Goal: Task Accomplishment & Management: Use online tool/utility

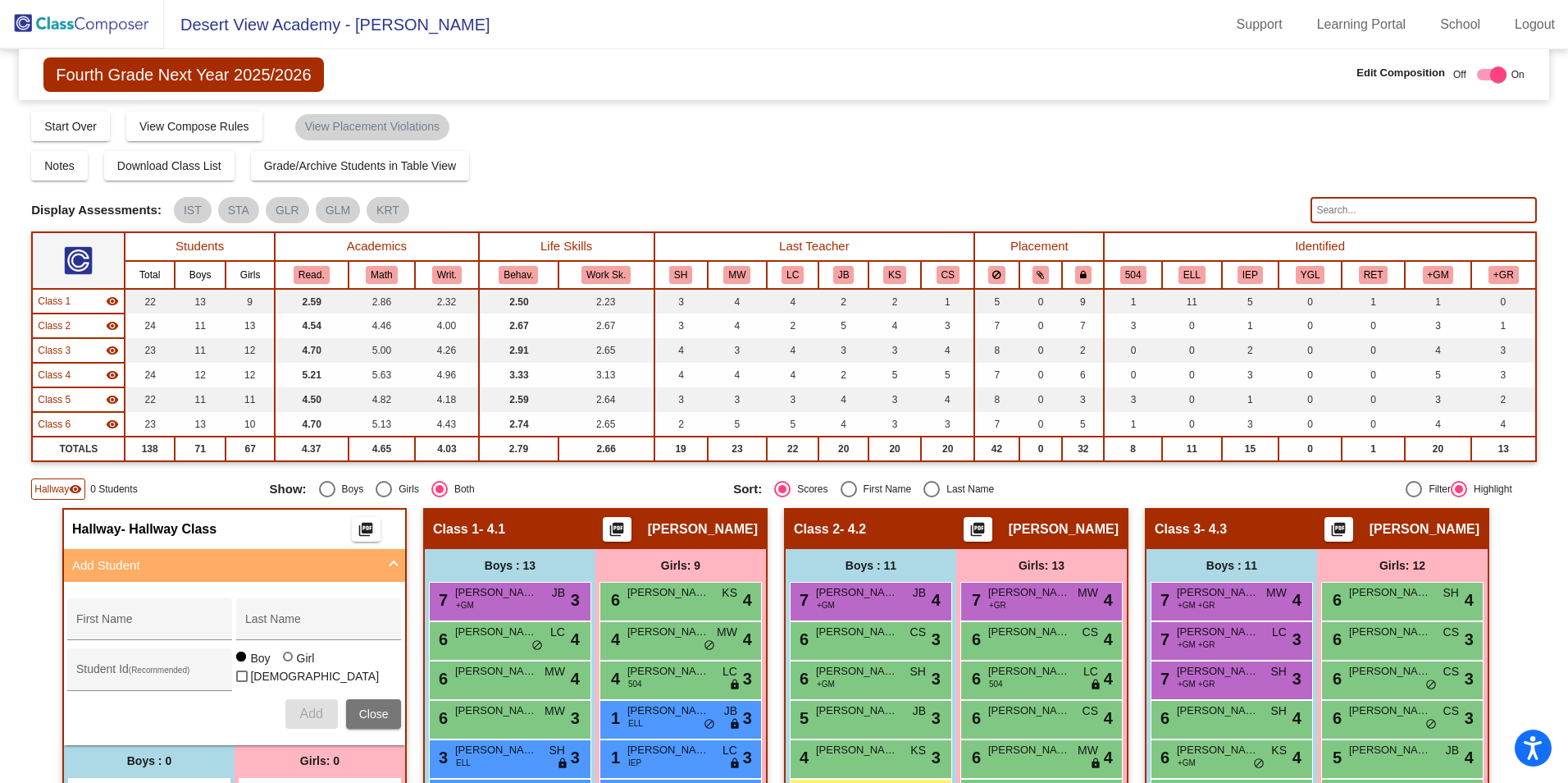
click at [86, 31] on img at bounding box center [82, 24] width 164 height 48
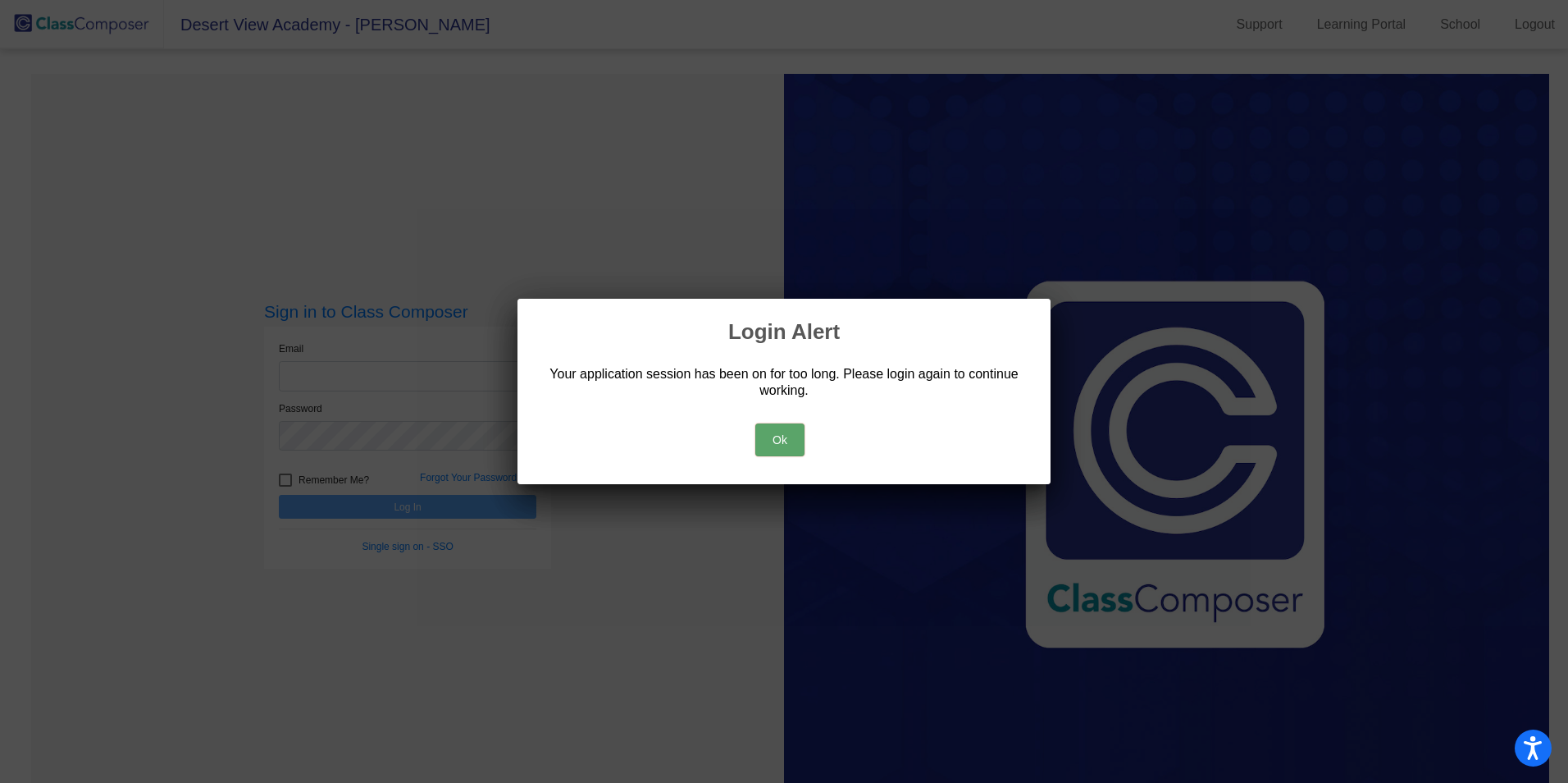
click at [765, 430] on button "Ok" at bounding box center [780, 440] width 49 height 33
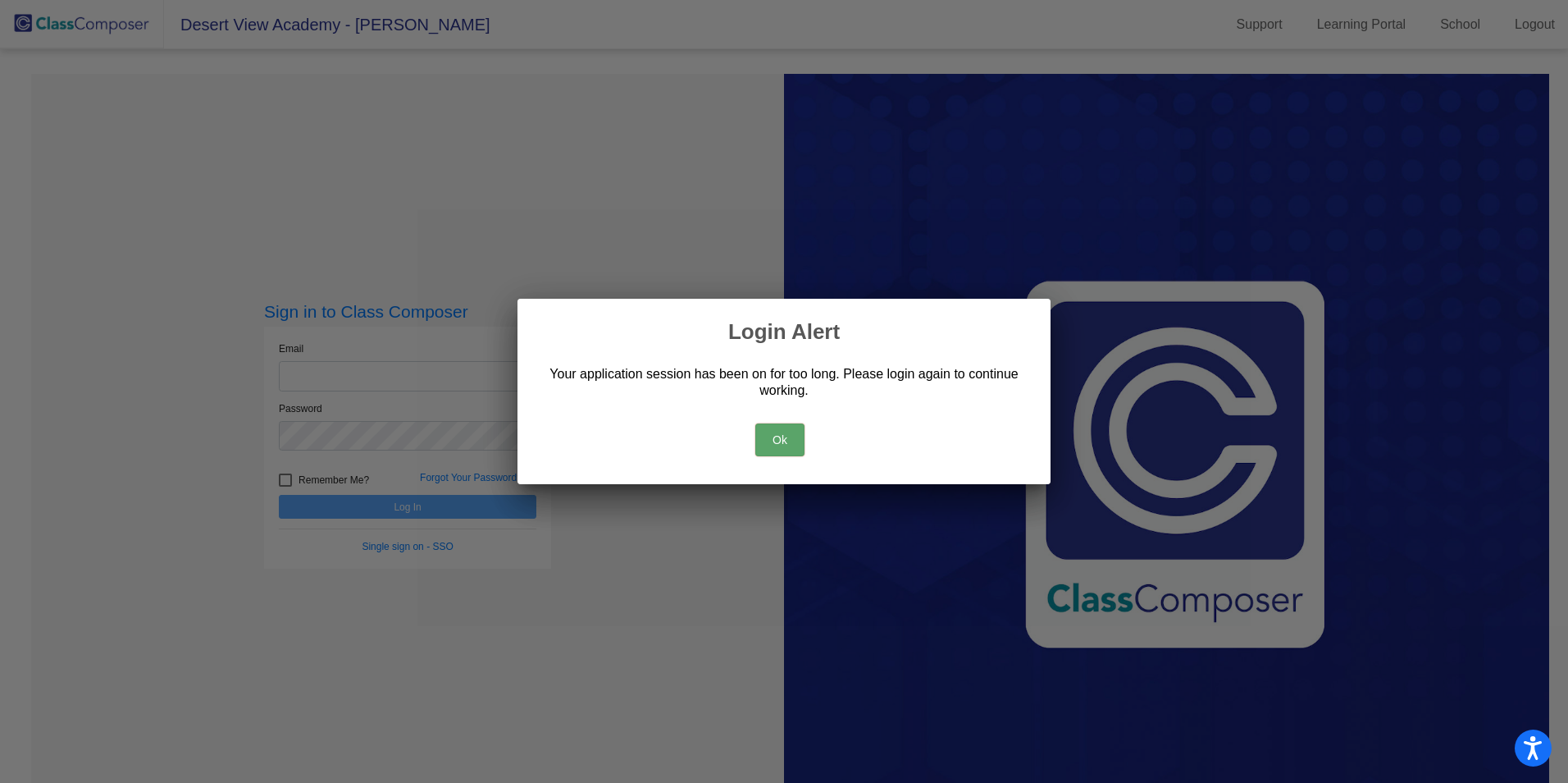
click at [774, 445] on button "Ok" at bounding box center [780, 440] width 49 height 33
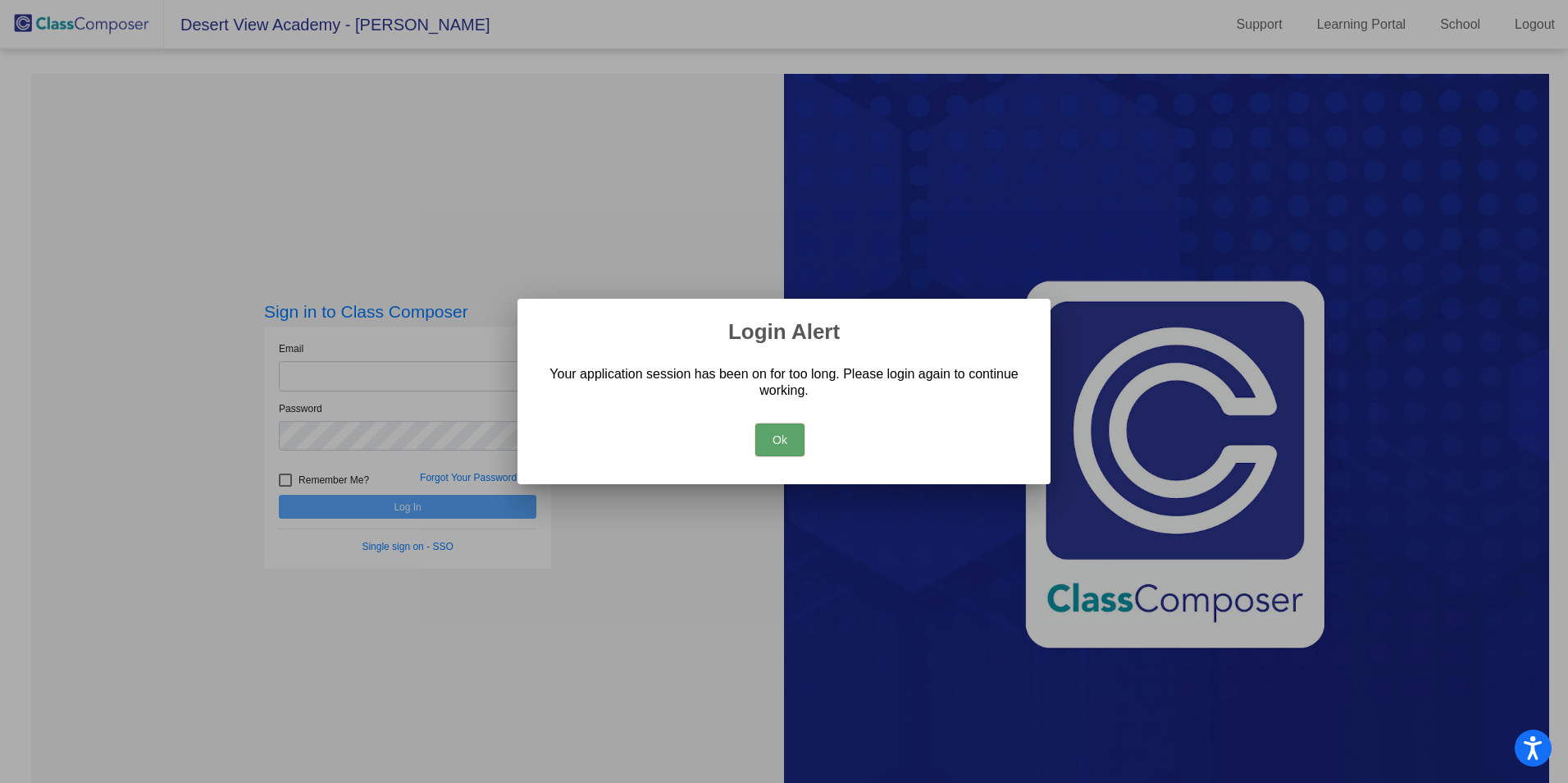
click at [772, 438] on button "Ok" at bounding box center [780, 440] width 49 height 33
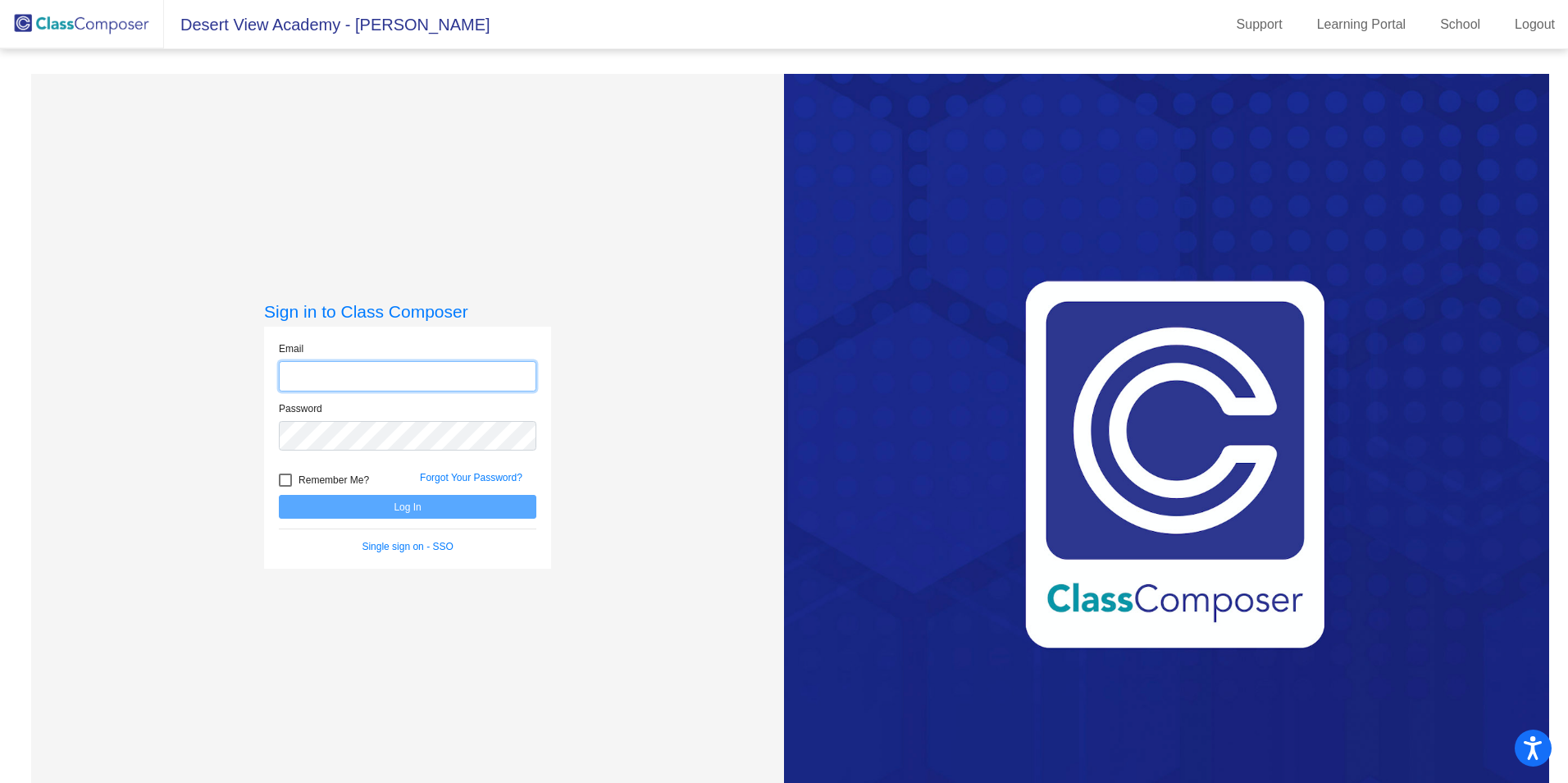
click at [333, 379] on input "email" at bounding box center [408, 376] width 258 height 31
type input "[EMAIL_ADDRESS][DOMAIN_NAME]"
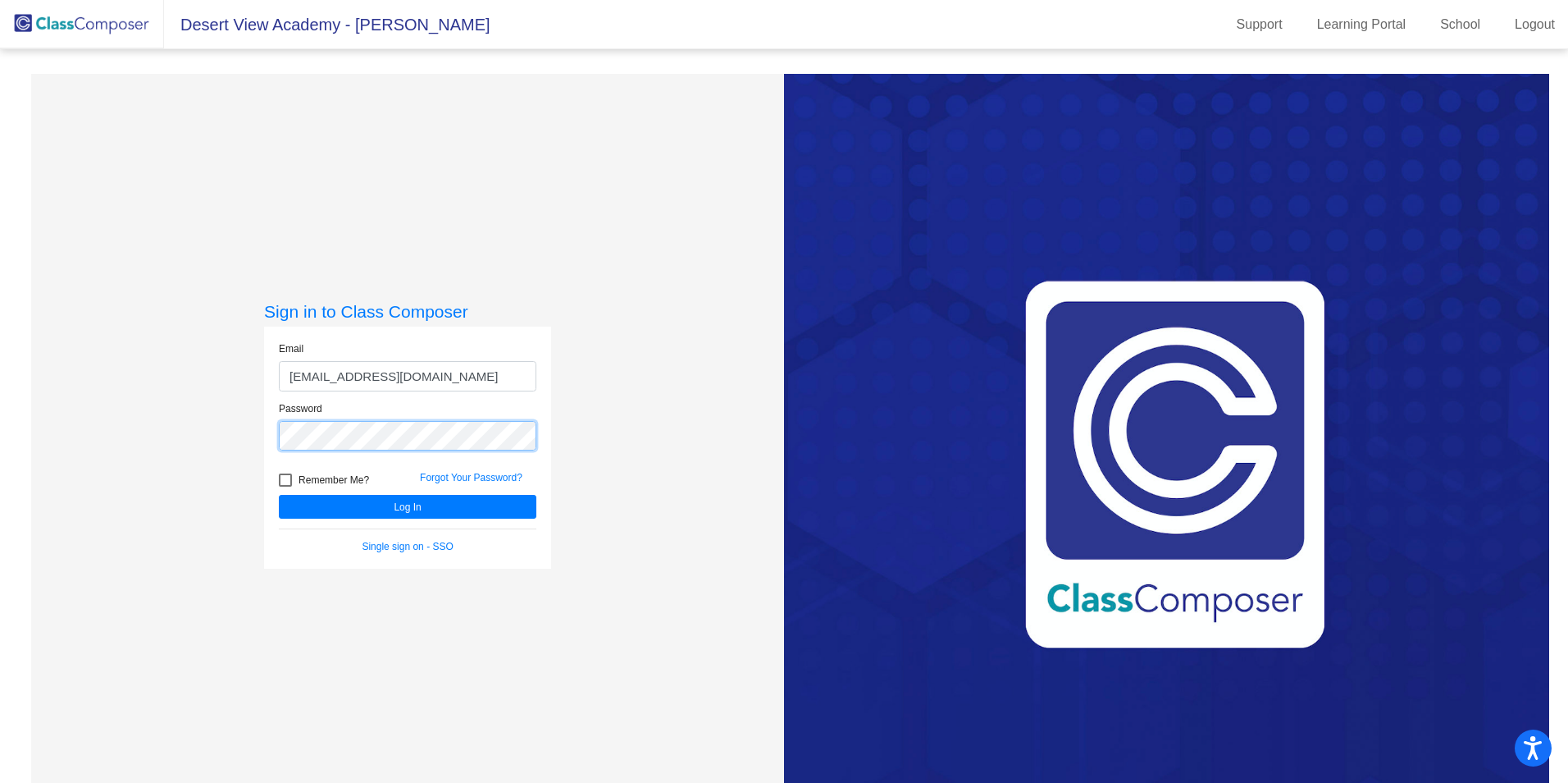
click at [279, 495] on button "Log In" at bounding box center [408, 507] width 258 height 24
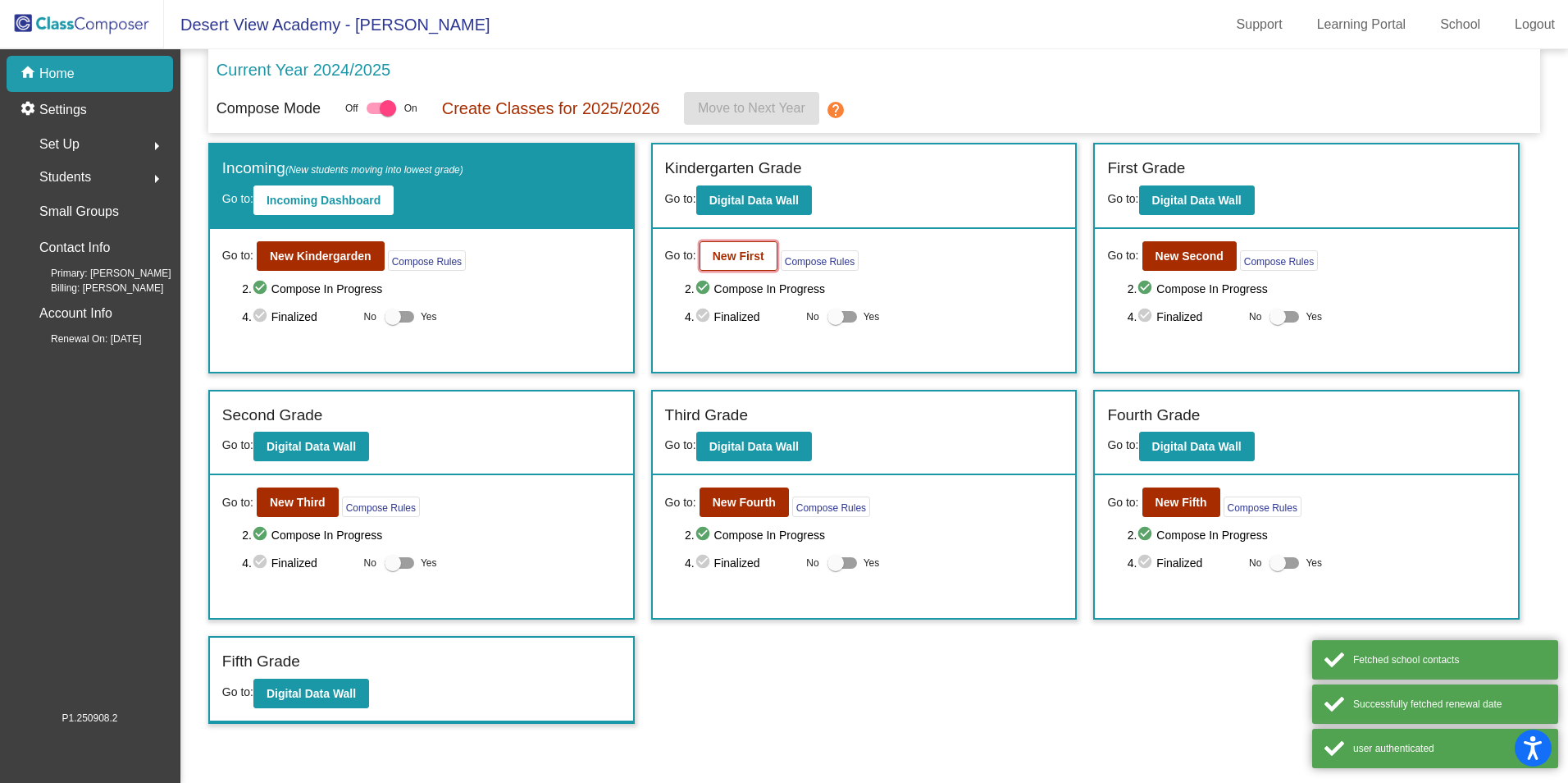
click at [742, 266] on button "New First" at bounding box center [738, 256] width 78 height 30
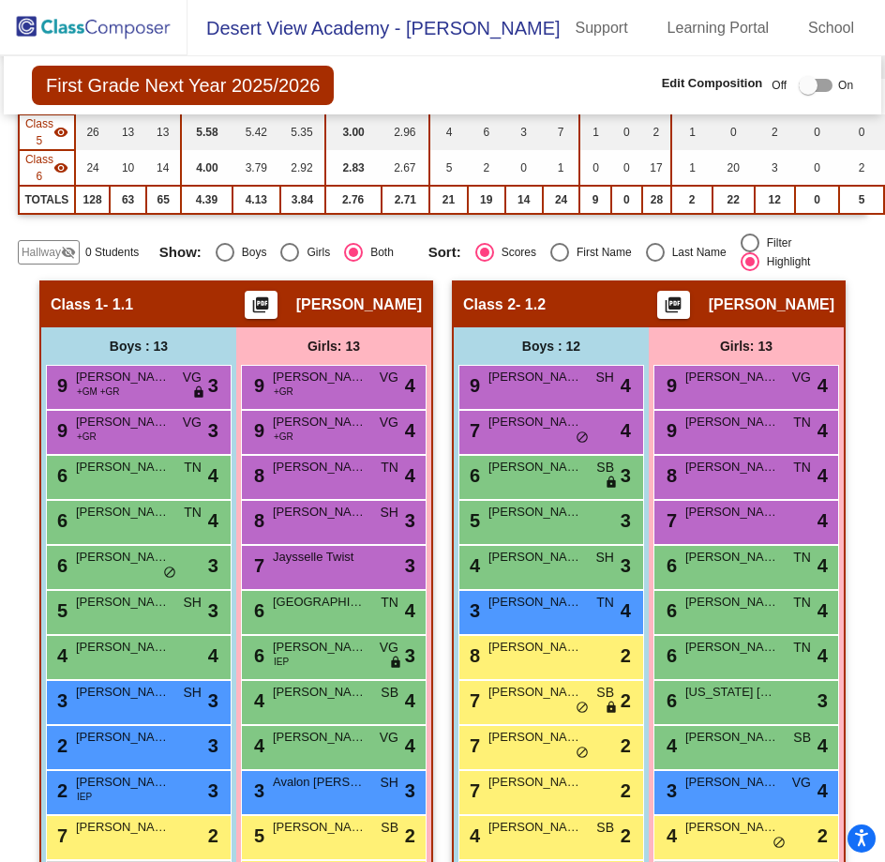
scroll to position [410, 0]
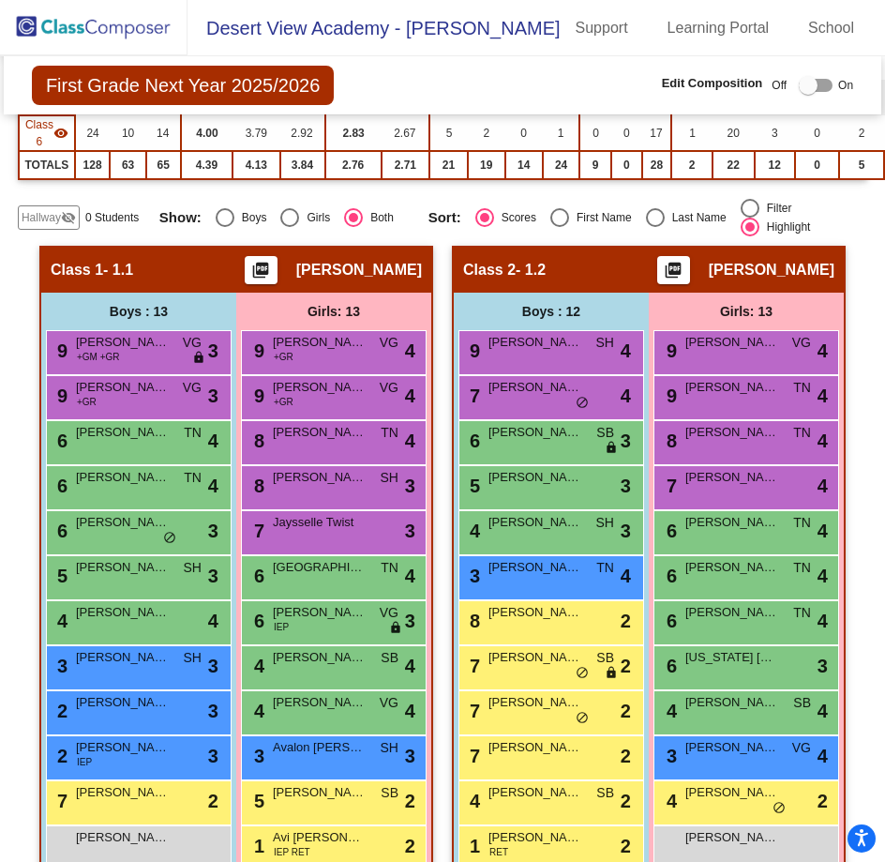
click at [98, 18] on img at bounding box center [94, 27] width 188 height 55
